Goal: Entertainment & Leisure: Consume media (video, audio)

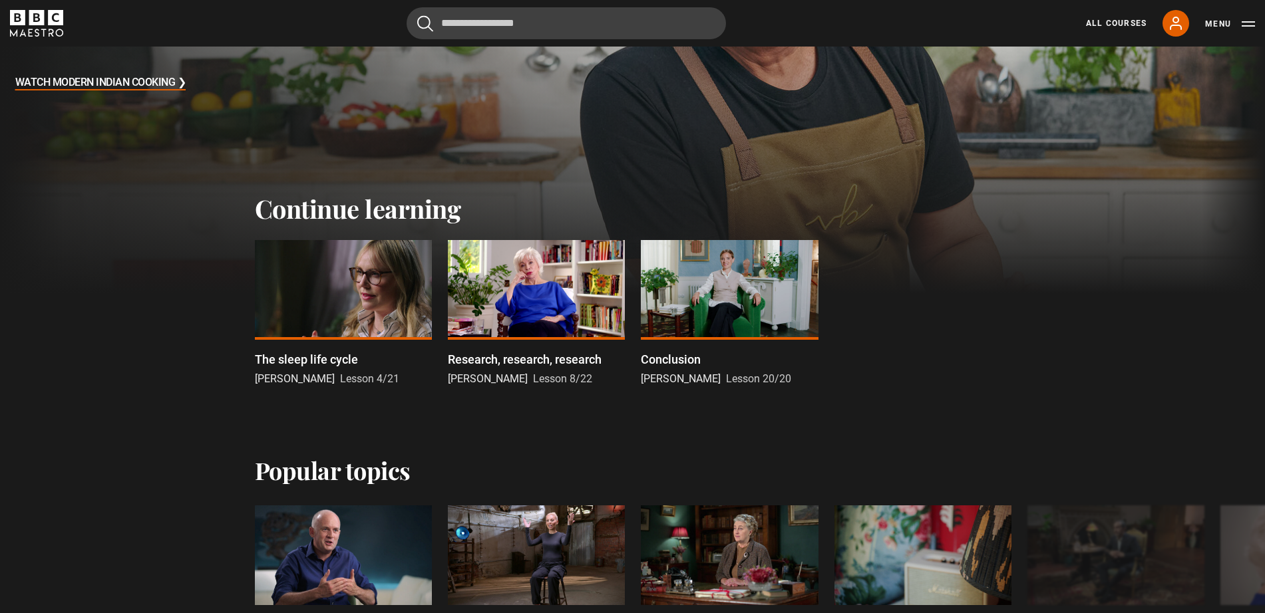
scroll to position [302, 0]
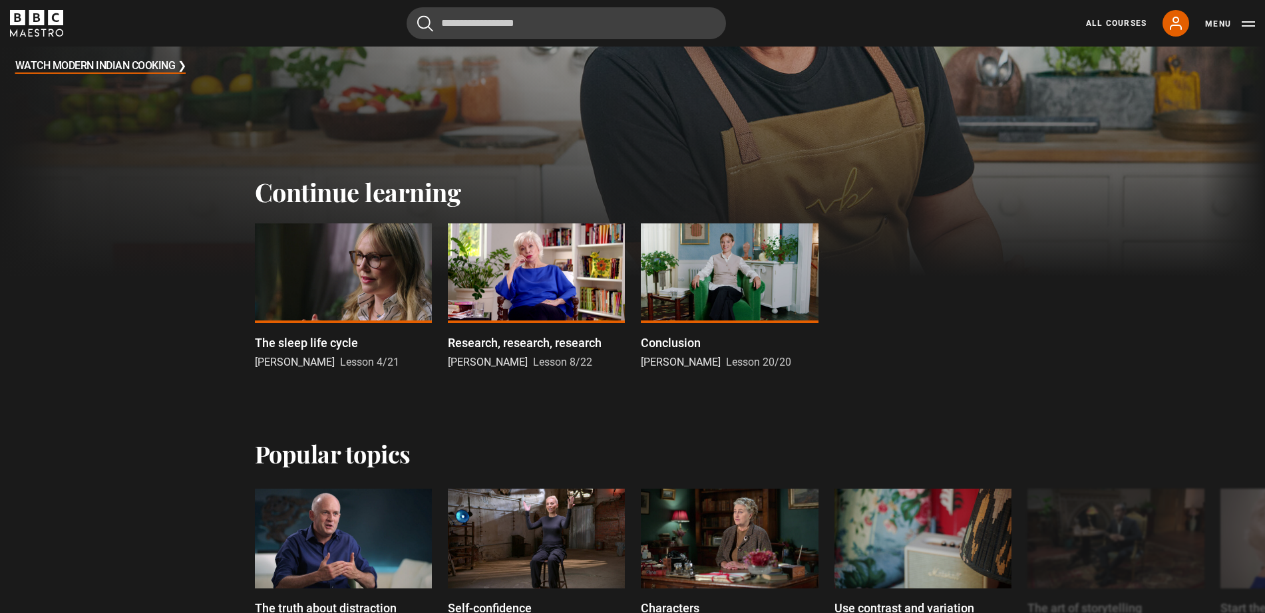
click at [307, 259] on div at bounding box center [343, 274] width 177 height 100
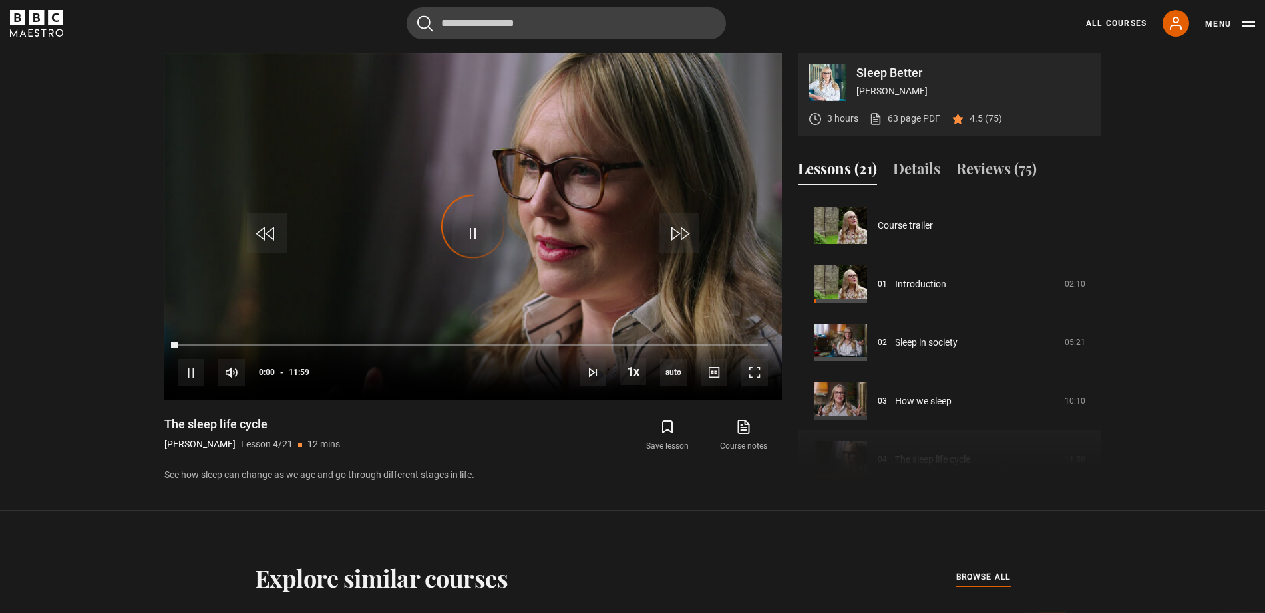
scroll to position [176, 0]
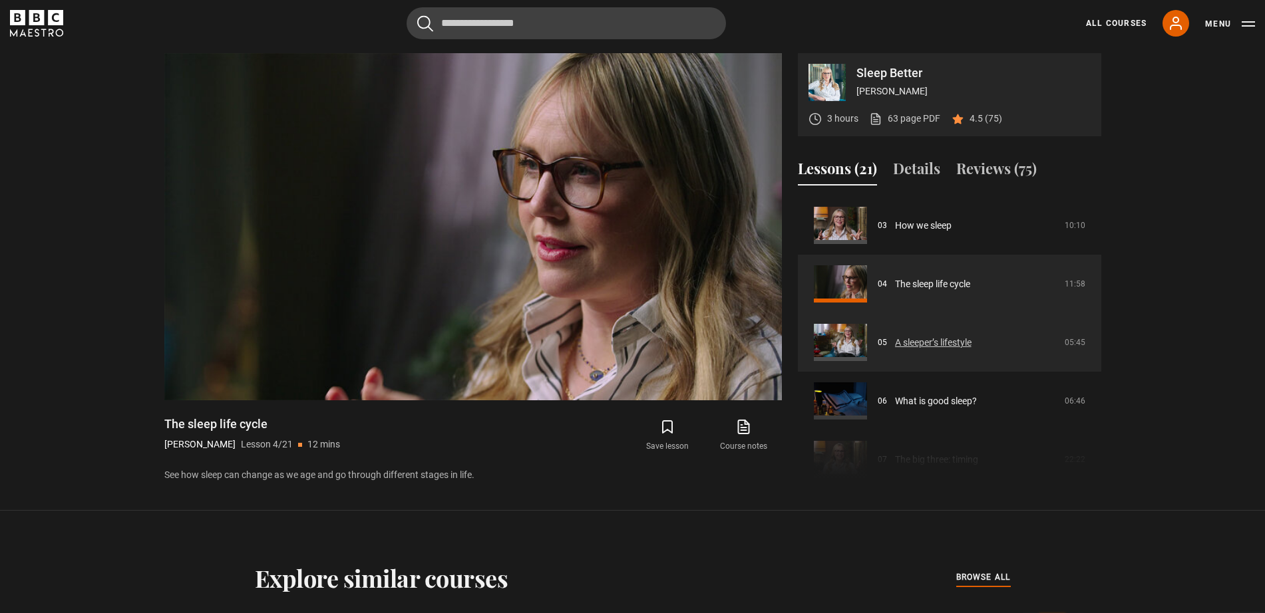
click at [955, 344] on link "A sleeper’s lifestyle" at bounding box center [933, 343] width 77 height 14
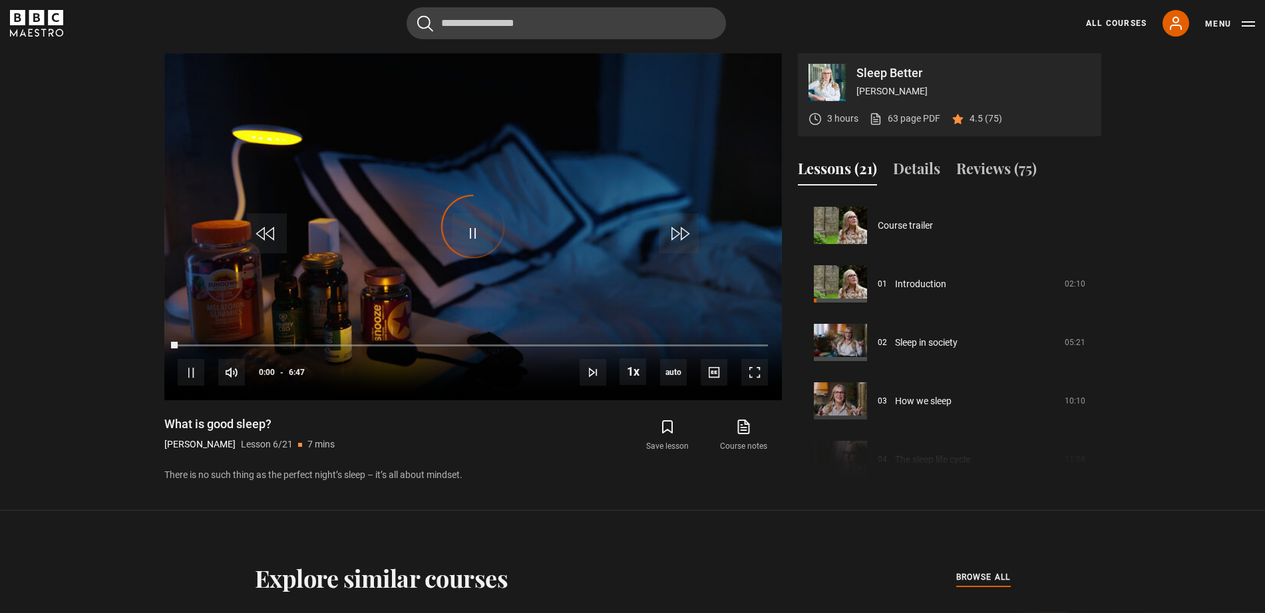
scroll to position [293, 0]
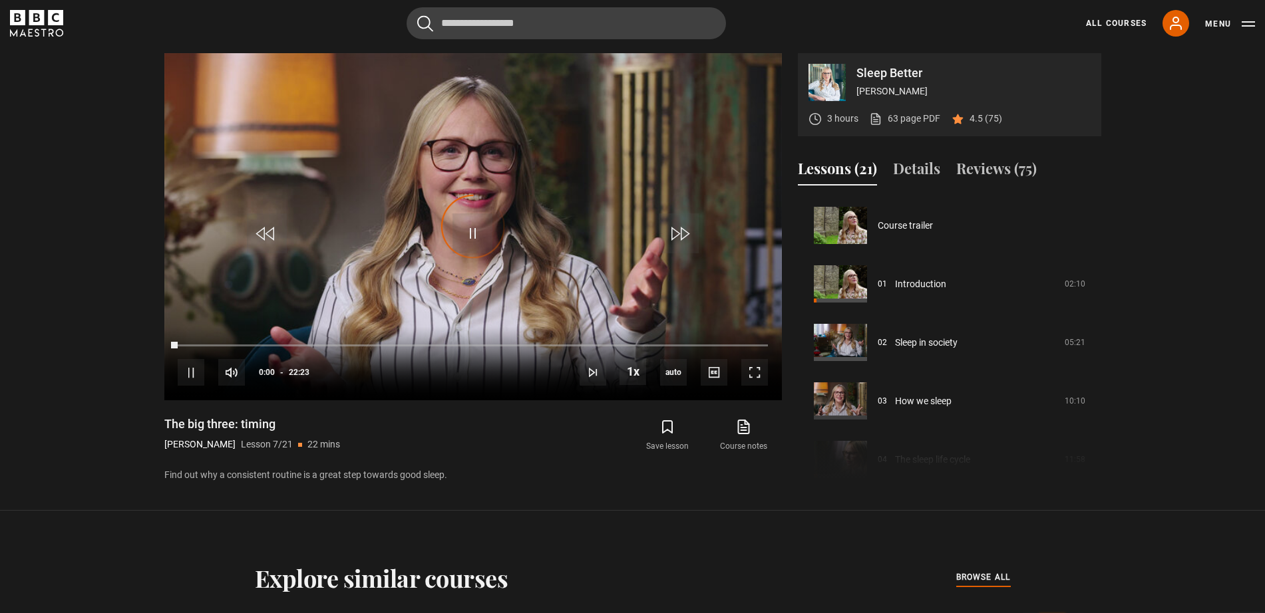
scroll to position [351, 0]
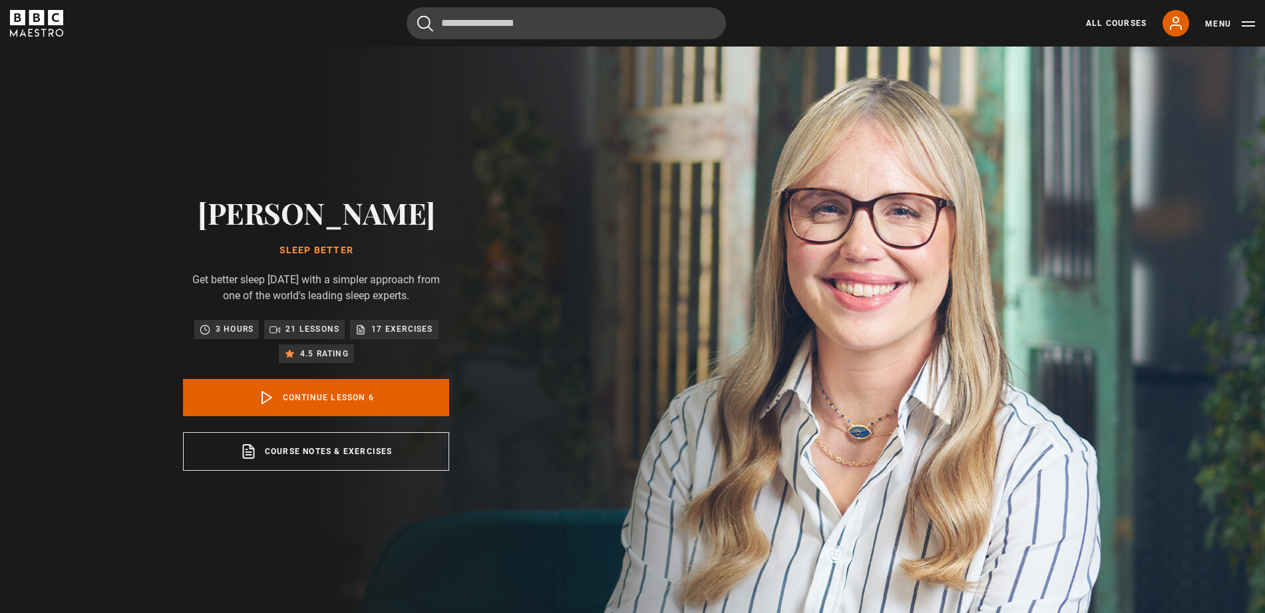
scroll to position [293, 0]
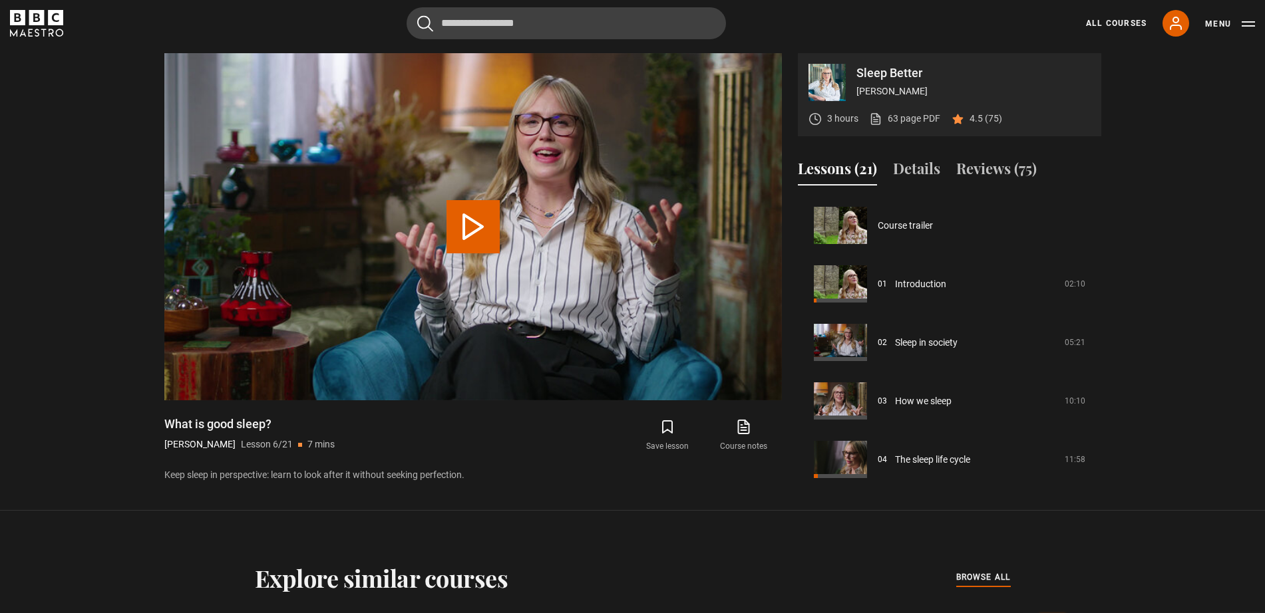
scroll to position [234, 0]
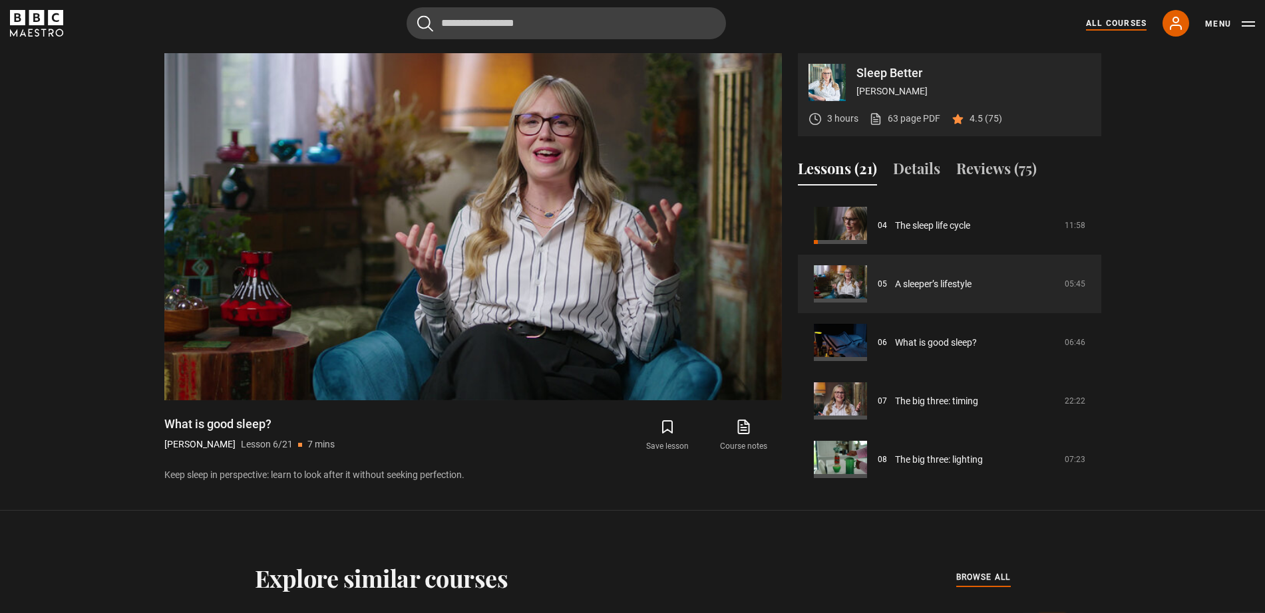
click at [1109, 23] on link "All Courses" at bounding box center [1116, 23] width 61 height 12
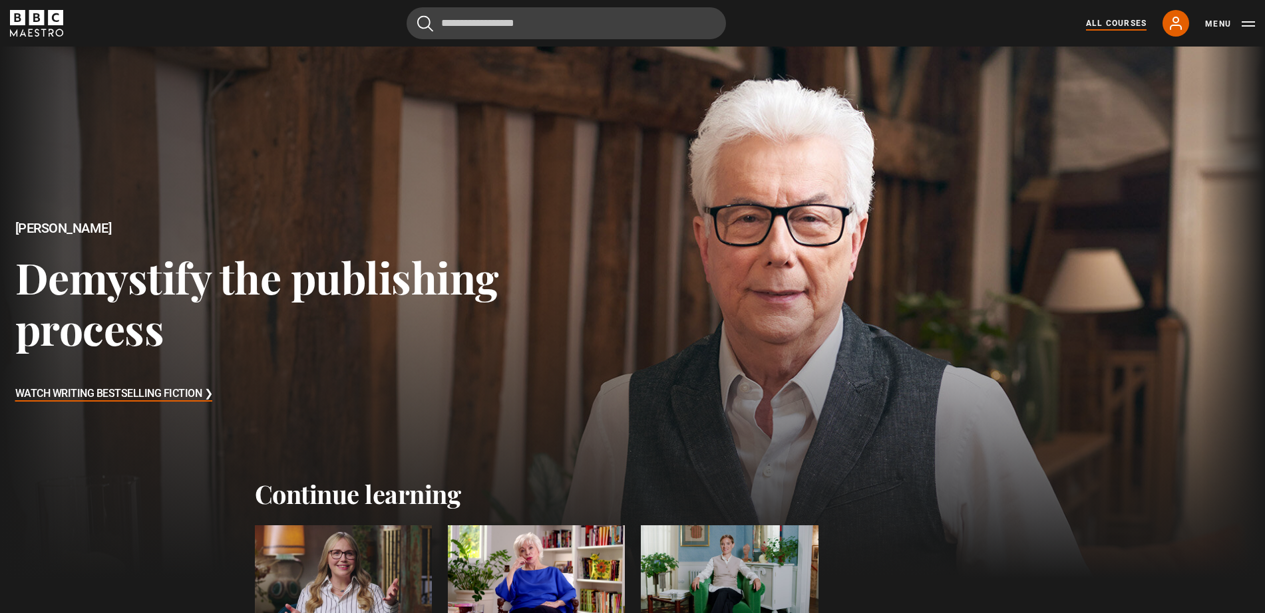
click at [1119, 25] on link "All Courses" at bounding box center [1116, 23] width 61 height 12
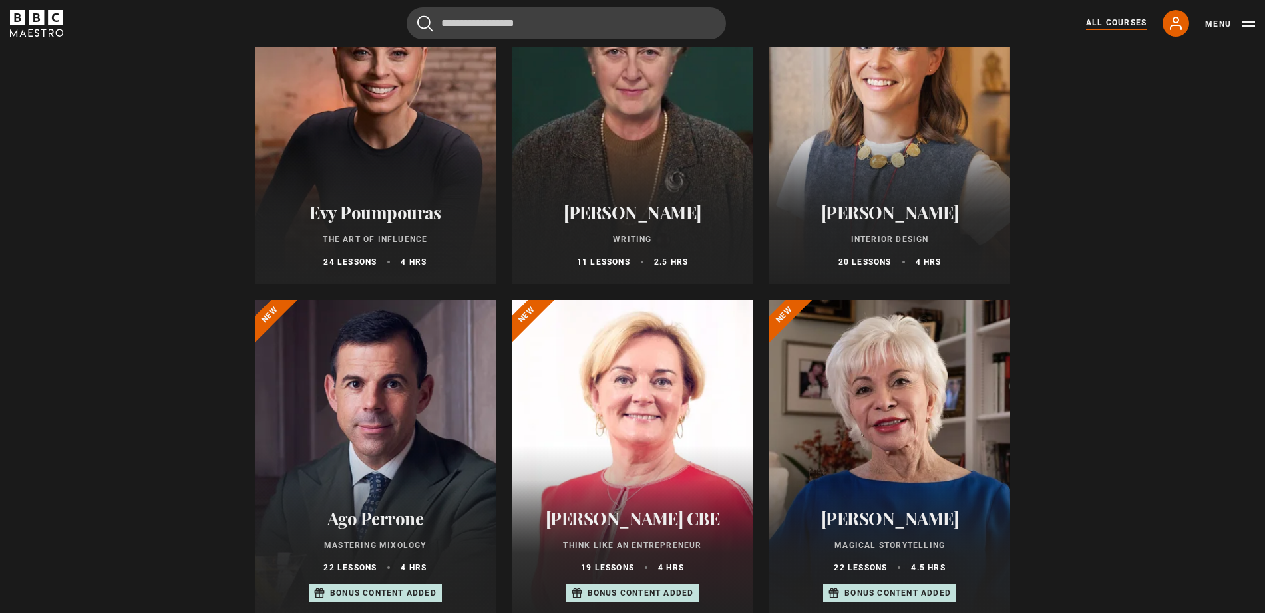
scroll to position [432, 0]
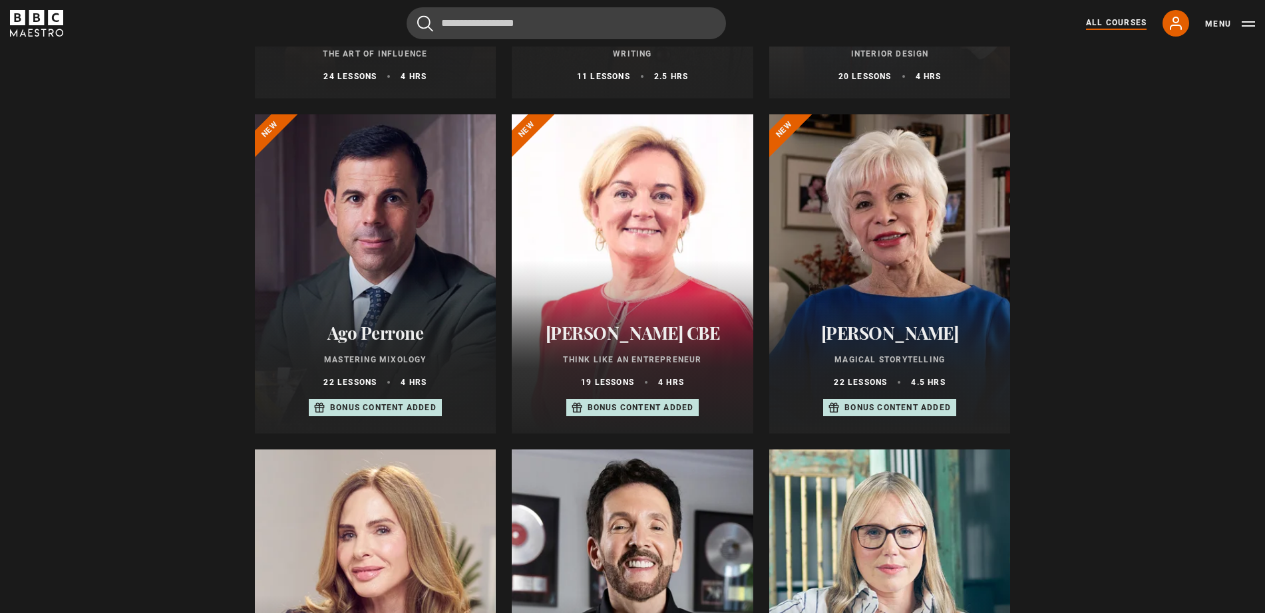
click at [840, 236] on div at bounding box center [889, 273] width 241 height 319
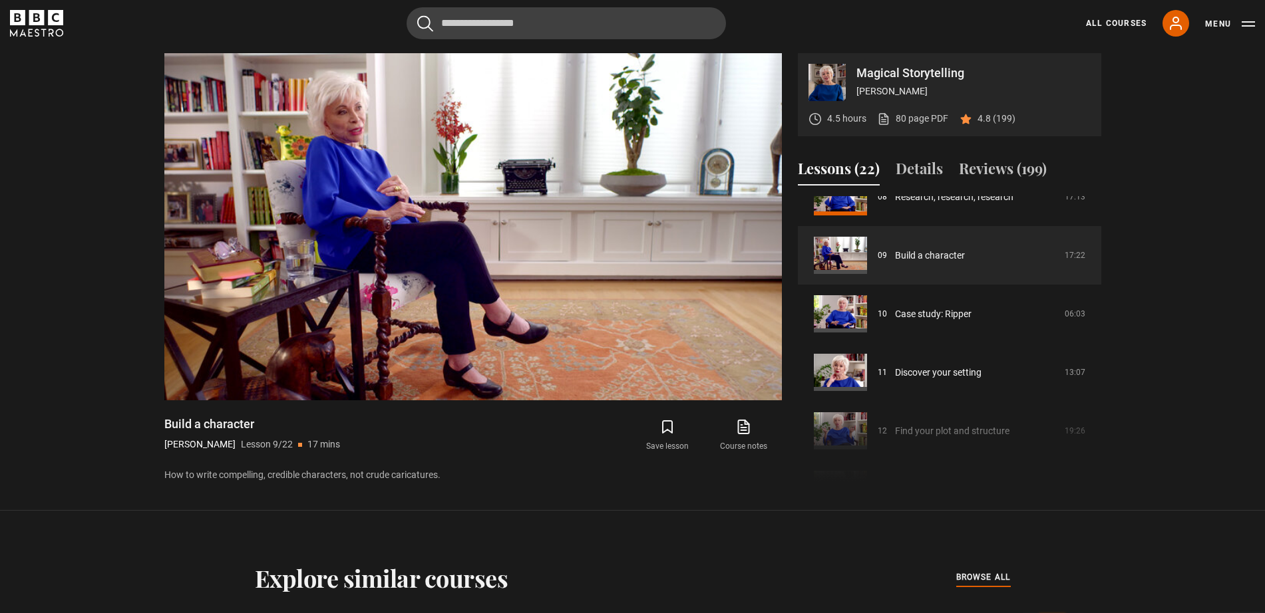
scroll to position [500, 0]
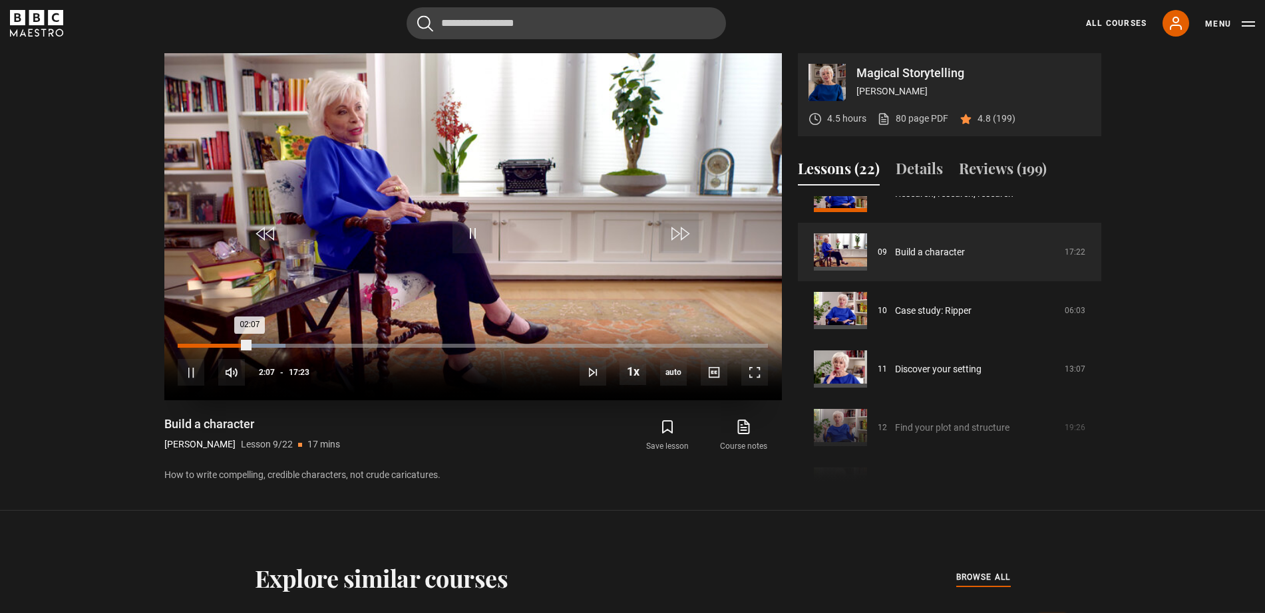
click at [212, 344] on div "Loaded : 18.22% 01:01 02:07" at bounding box center [472, 346] width 589 height 4
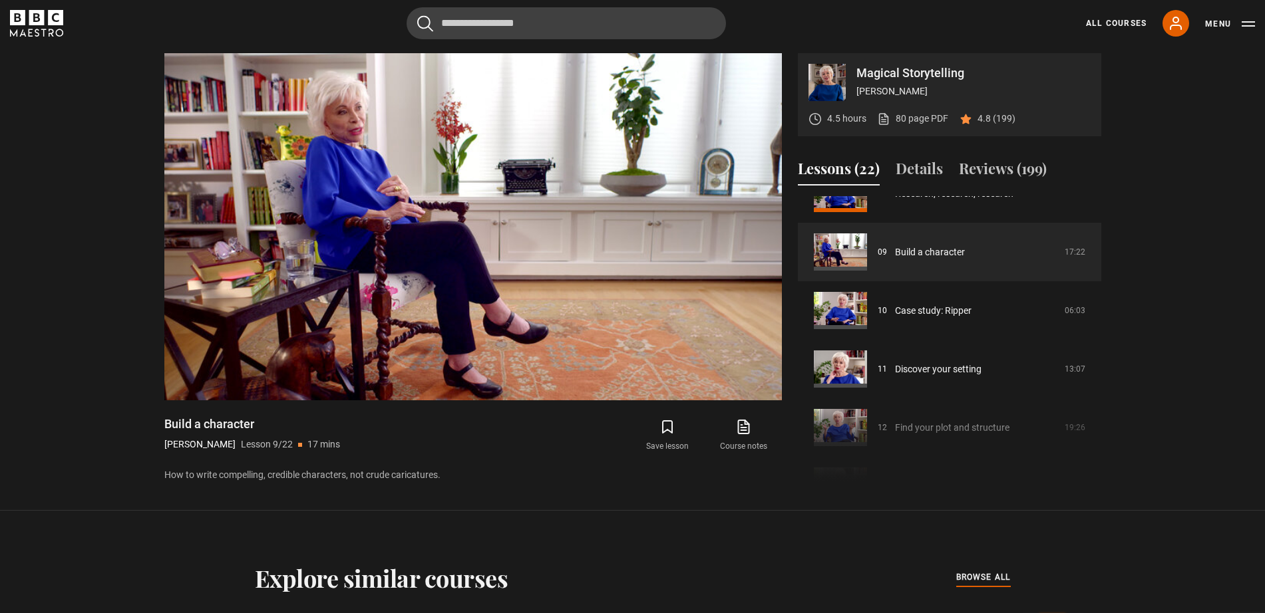
click at [53, 19] on icon "BBC Maestro" at bounding box center [36, 23] width 53 height 27
